Goal: Check status: Check status

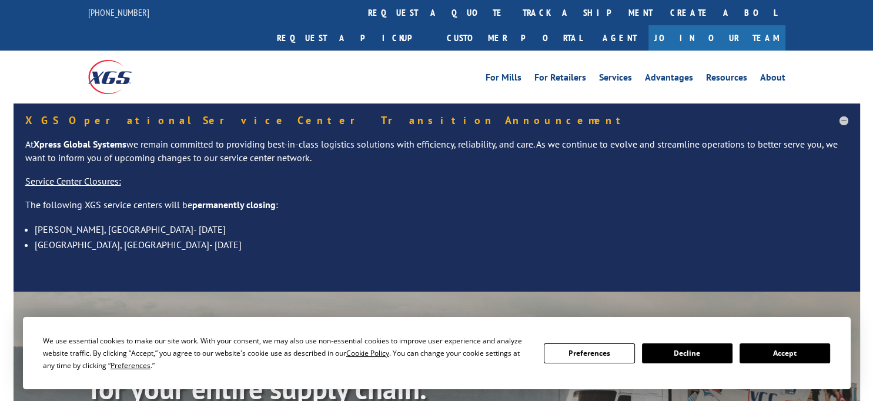
click at [514, 12] on link "track a shipment" at bounding box center [588, 12] width 148 height 25
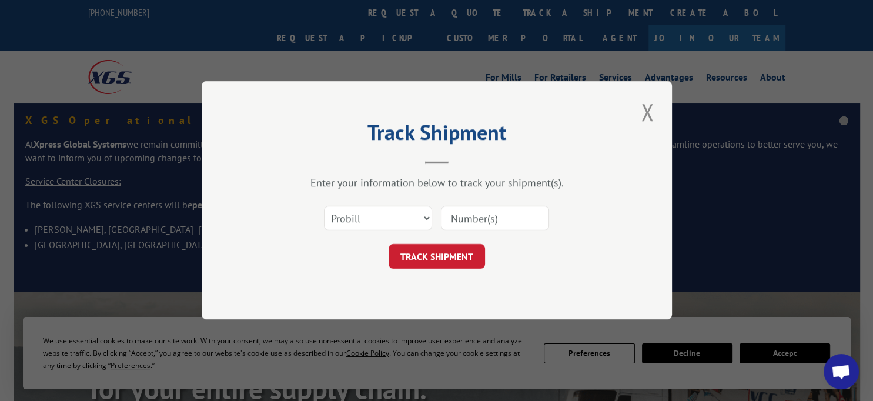
click at [494, 223] on input at bounding box center [495, 218] width 108 height 25
paste input "17943"
type input "17943"
click at [457, 258] on button "TRACK SHIPMENT" at bounding box center [437, 257] width 96 height 25
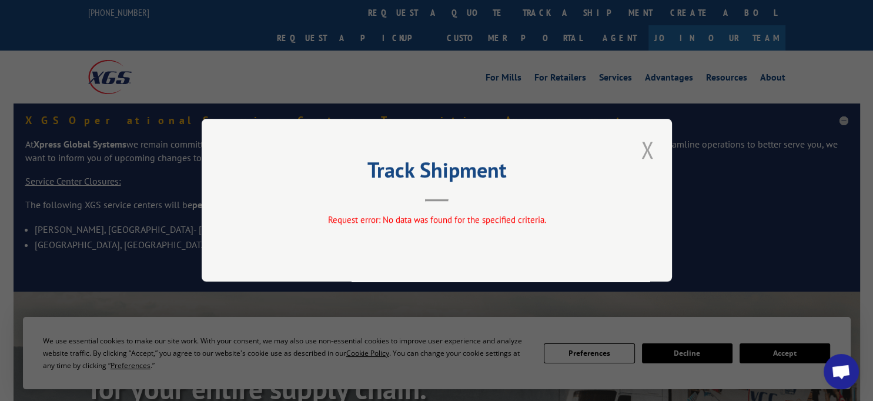
click at [652, 151] on button "Close modal" at bounding box center [647, 149] width 20 height 32
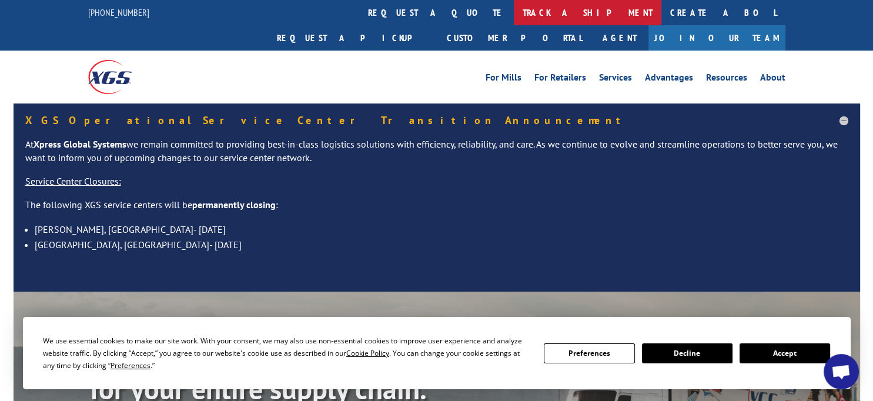
click at [514, 15] on link "track a shipment" at bounding box center [588, 12] width 148 height 25
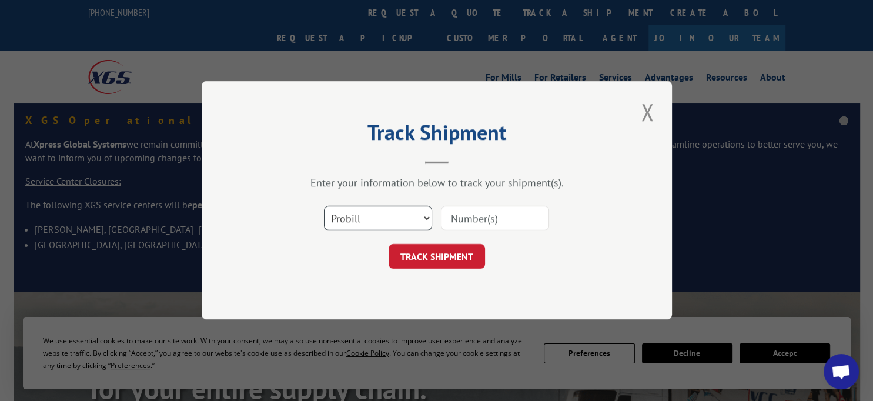
click at [407, 218] on select "Select category... Probill BOL PO" at bounding box center [378, 218] width 108 height 25
select select "bol"
click at [324, 206] on select "Select category... Probill BOL PO" at bounding box center [378, 218] width 108 height 25
click at [478, 222] on input at bounding box center [495, 218] width 108 height 25
paste input "17943"
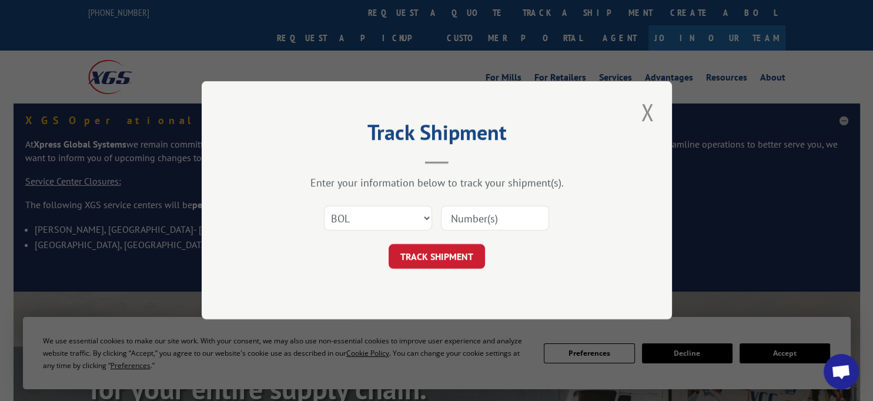
type input "17943"
click button "TRACK SHIPMENT" at bounding box center [437, 257] width 96 height 25
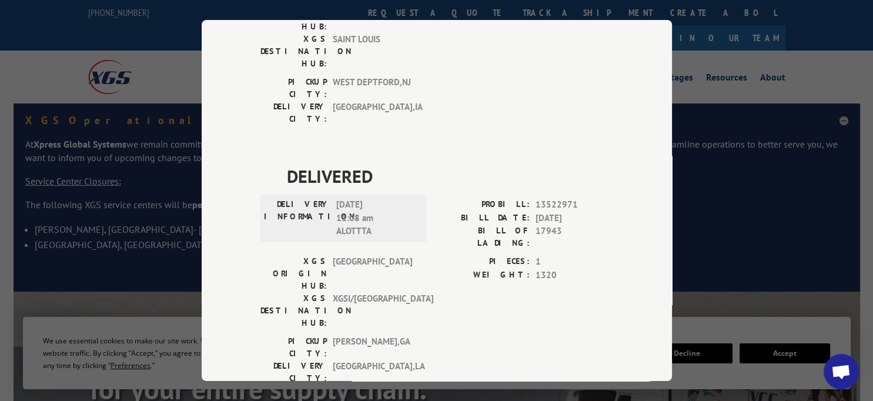
scroll to position [1526, 0]
